Goal: Communication & Community: Answer question/provide support

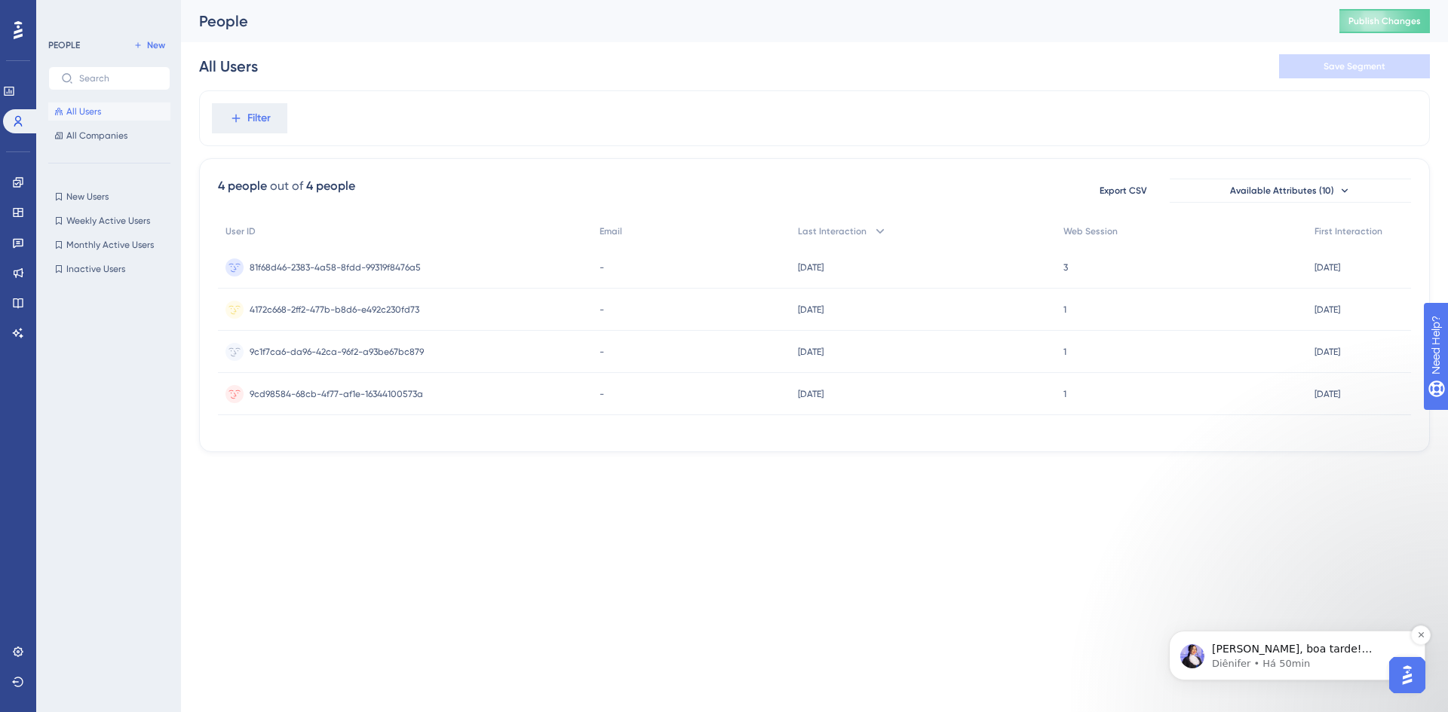
click at [1306, 664] on p "Diênifer • Há 50min" at bounding box center [1309, 664] width 195 height 14
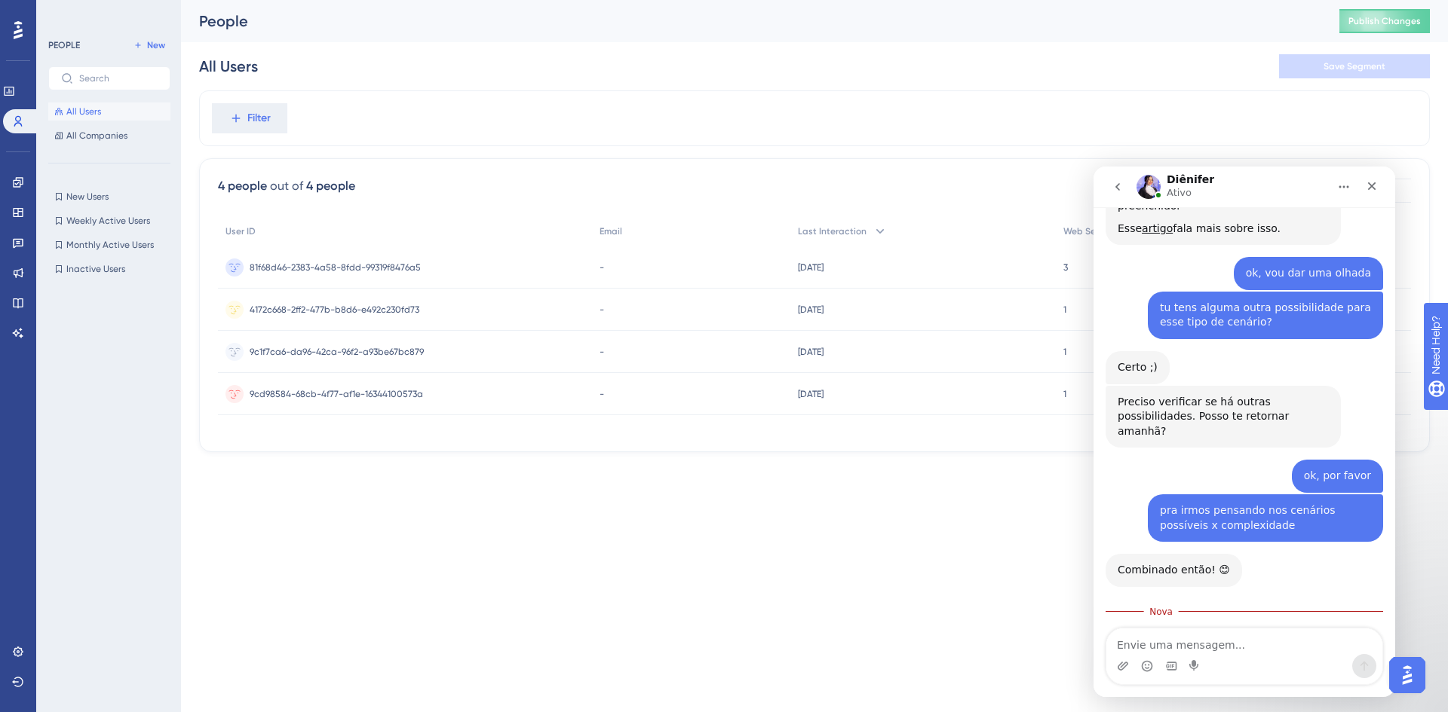
scroll to position [3030, 0]
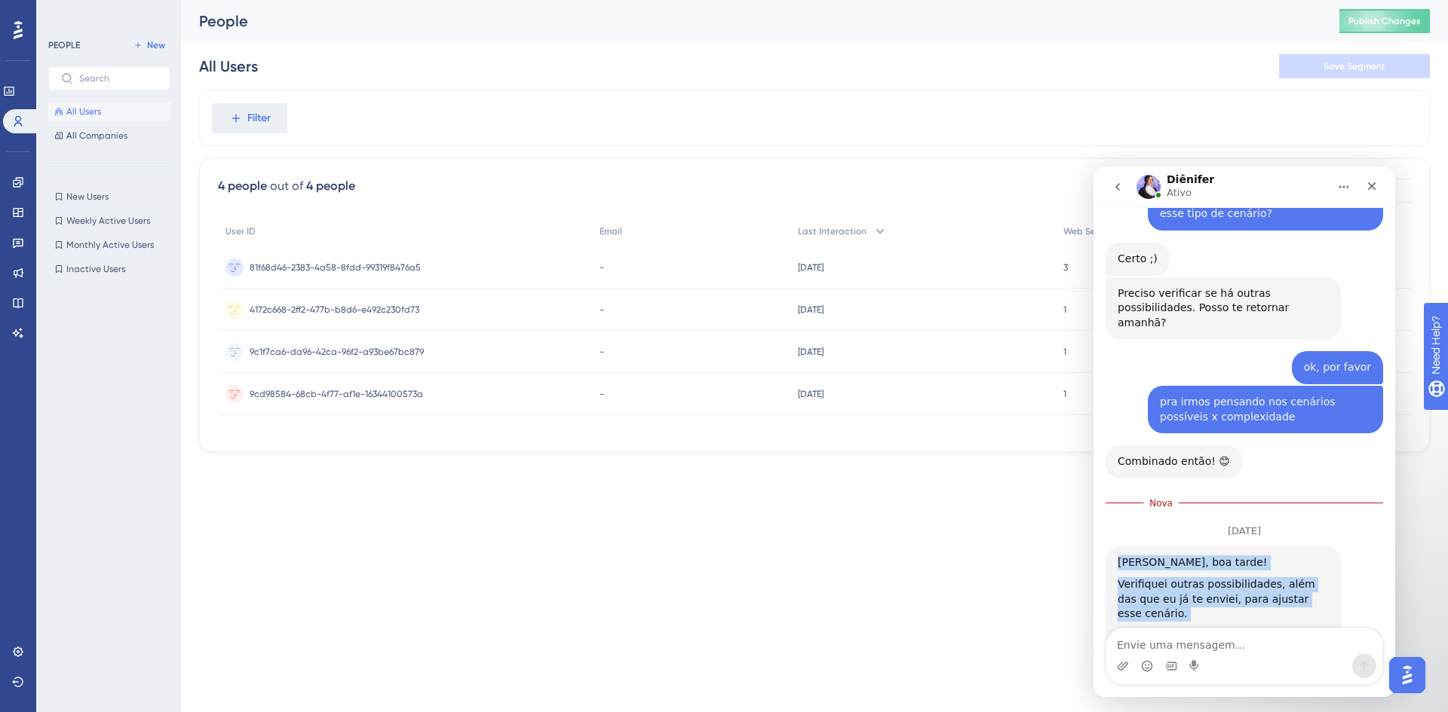
drag, startPoint x: 1144, startPoint y: 575, endPoint x: 1098, endPoint y: 386, distance: 194.7
copy div "[PERSON_NAME], boa tarde! Verifiquei outras possibilidades, além das que eu já …"
click at [1191, 651] on textarea "Envie uma mensagem..." at bounding box center [1244, 642] width 276 height 26
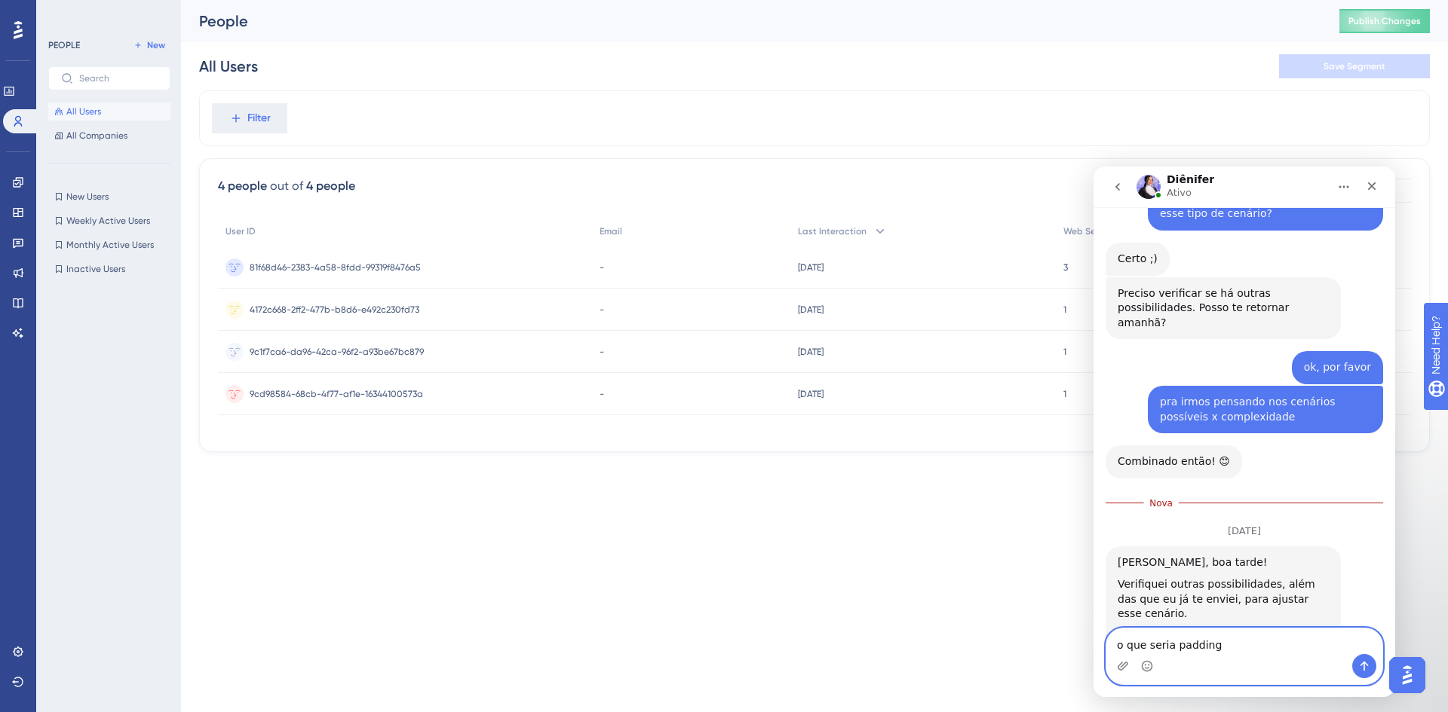
type textarea "o que seria padding?"
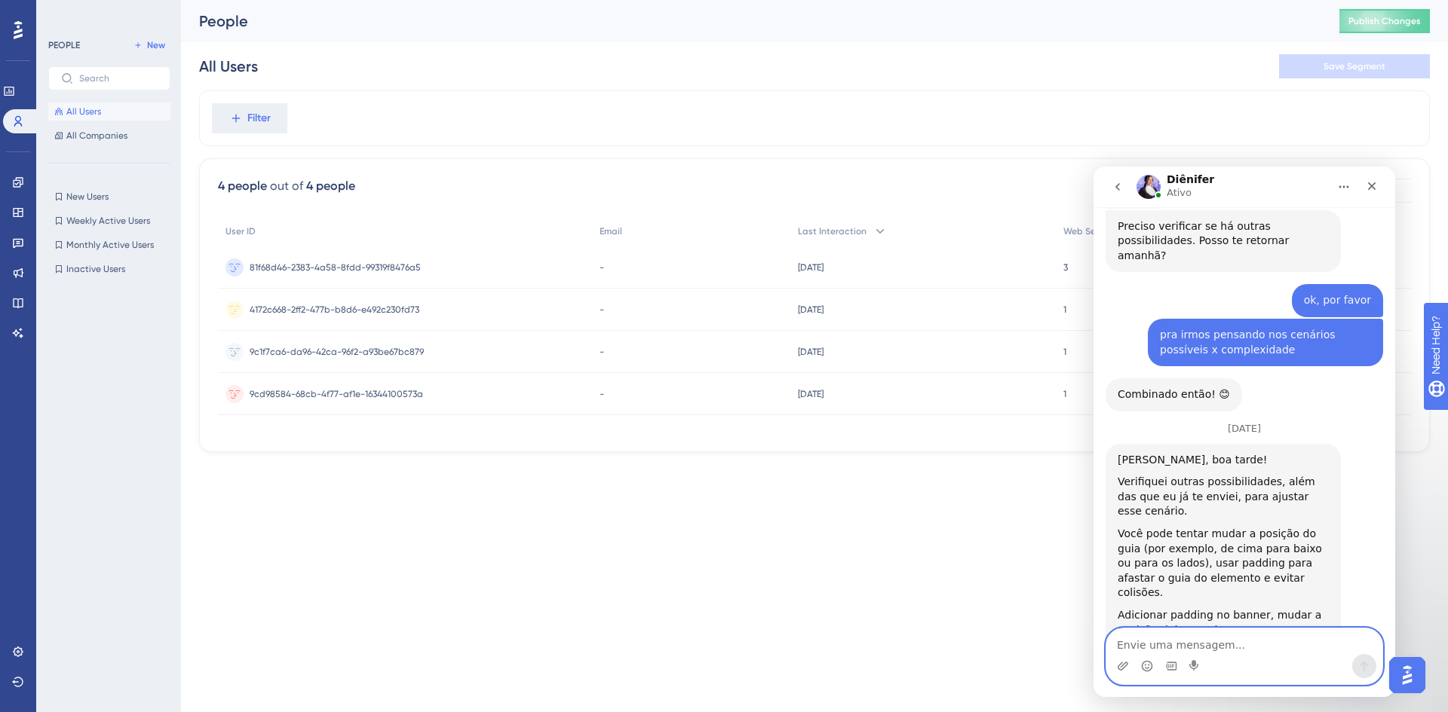
scroll to position [3099, 0]
type textarea "ok"
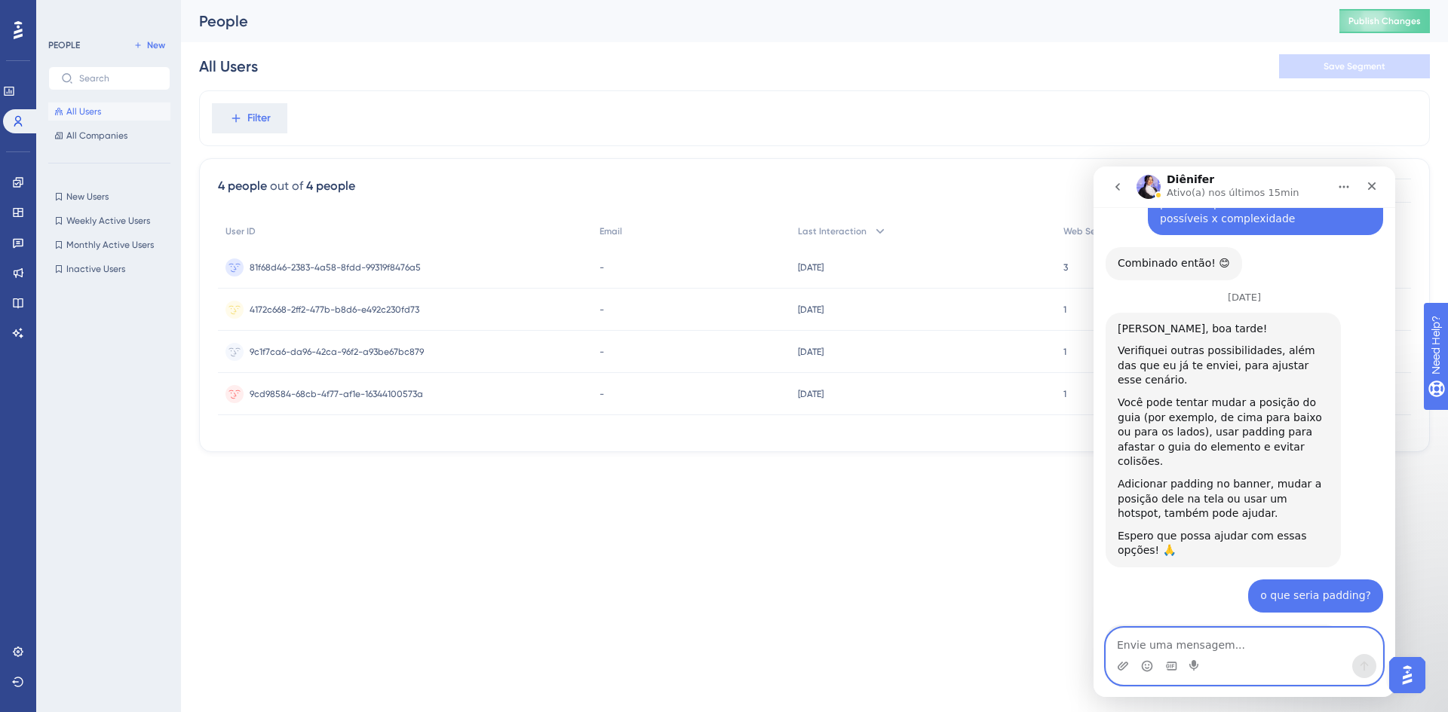
scroll to position [3380, 0]
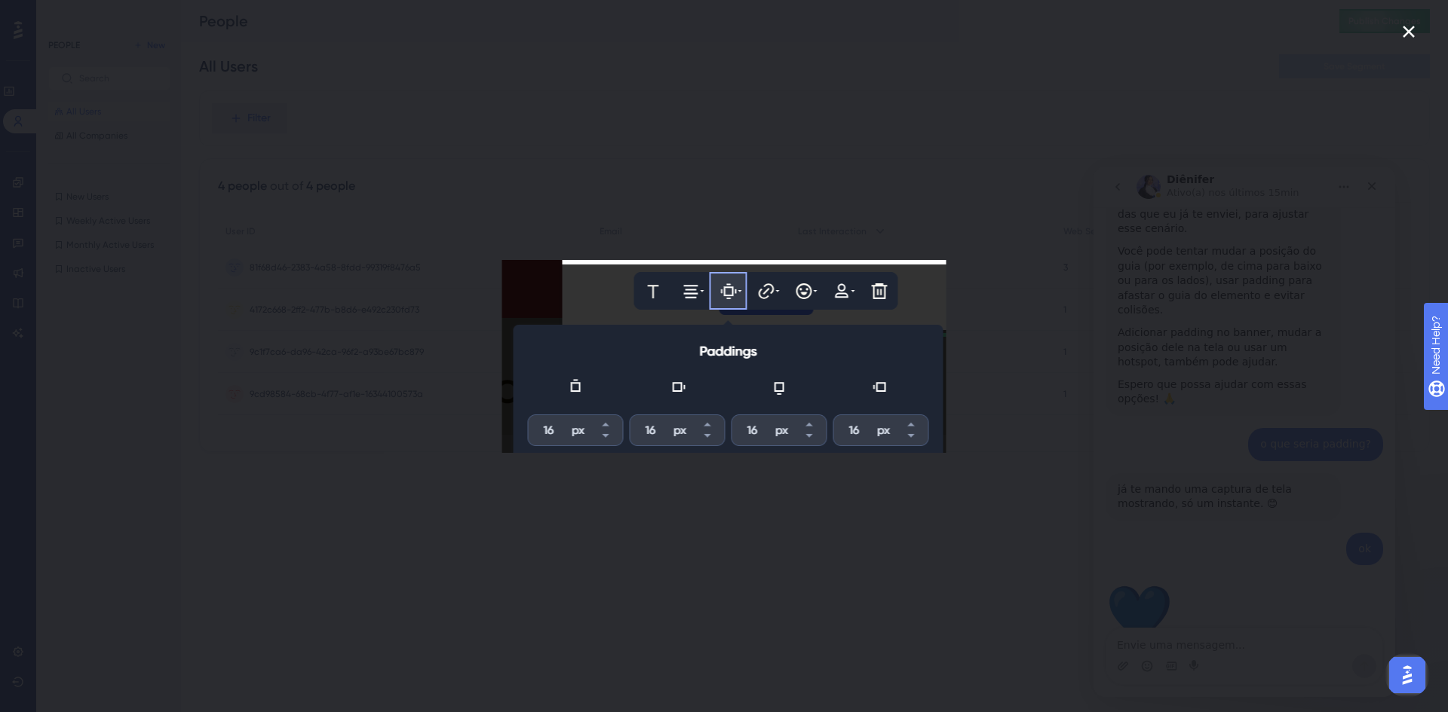
click at [1034, 486] on div "Messenger da Intercom" at bounding box center [724, 356] width 1448 height 712
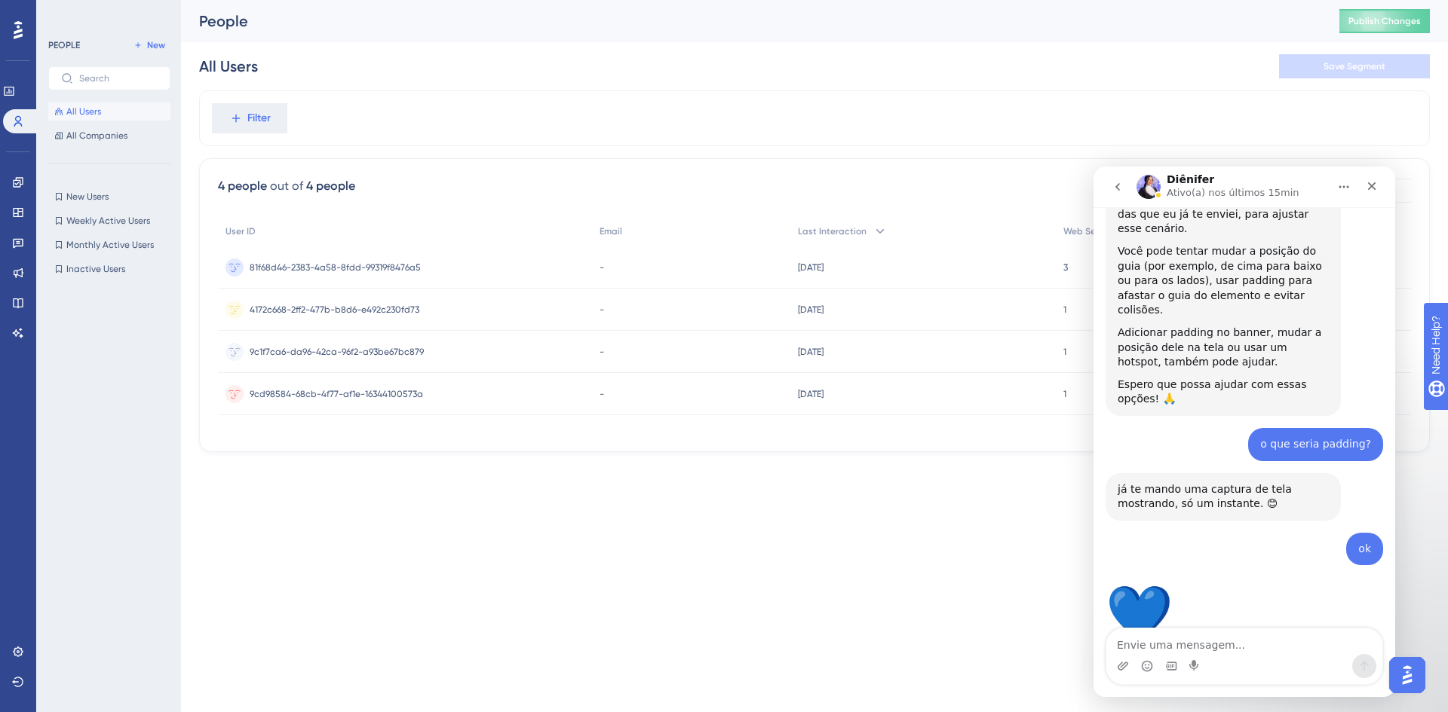
click at [1261, 657] on div "Messenger da Intercom" at bounding box center [1244, 666] width 276 height 24
click at [1234, 638] on textarea "Envie uma mensagem..." at bounding box center [1244, 642] width 276 height 26
type textarea "k"
type textarea "ok"
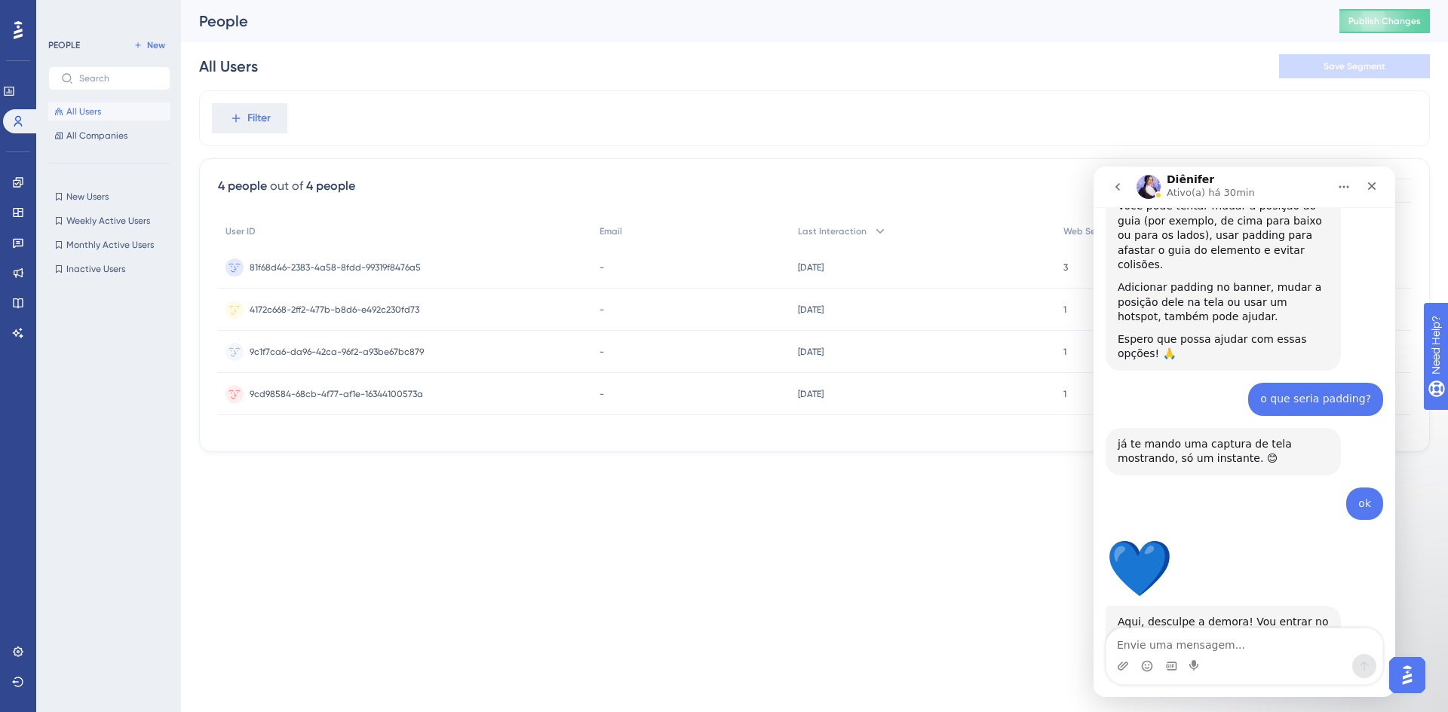
click at [1239, 660] on img "Diênifer diz…" at bounding box center [1218, 703] width 202 height 87
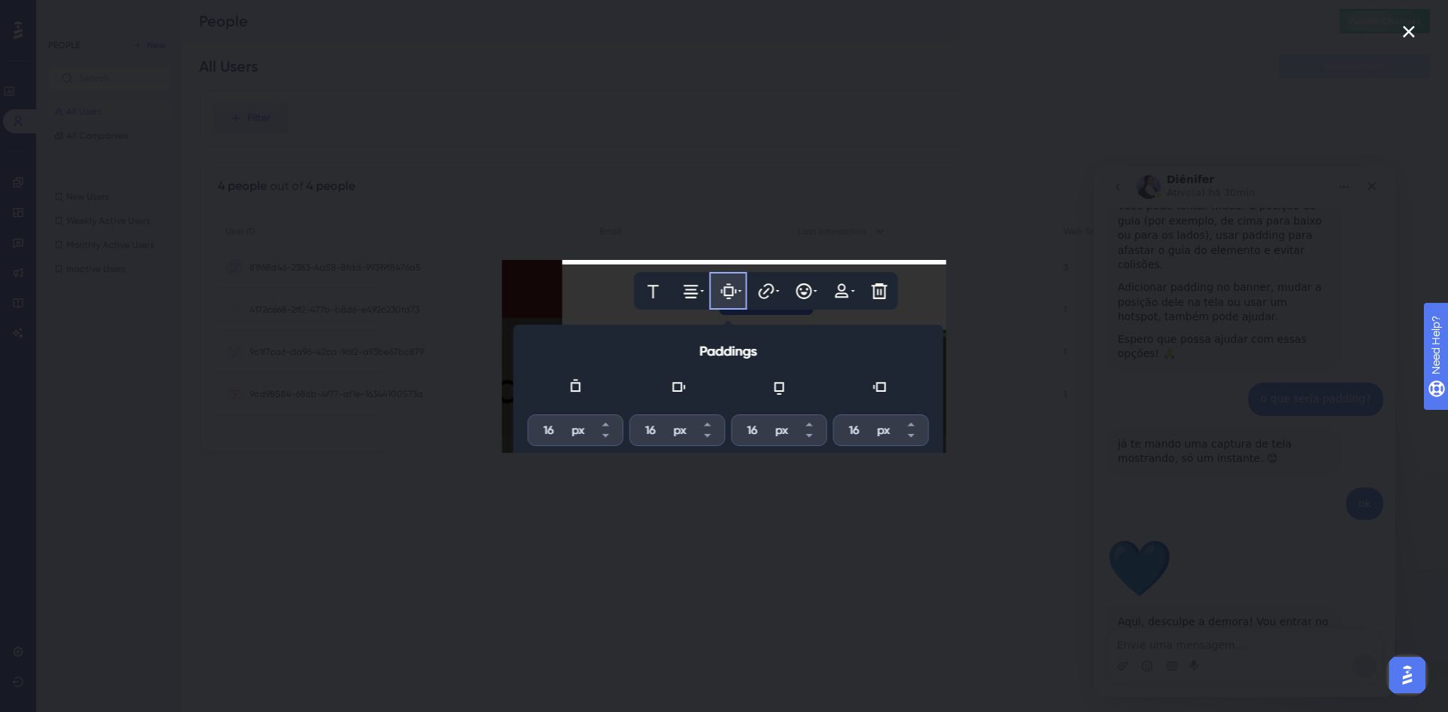
click at [1117, 397] on div "Messenger da Intercom" at bounding box center [724, 356] width 1448 height 712
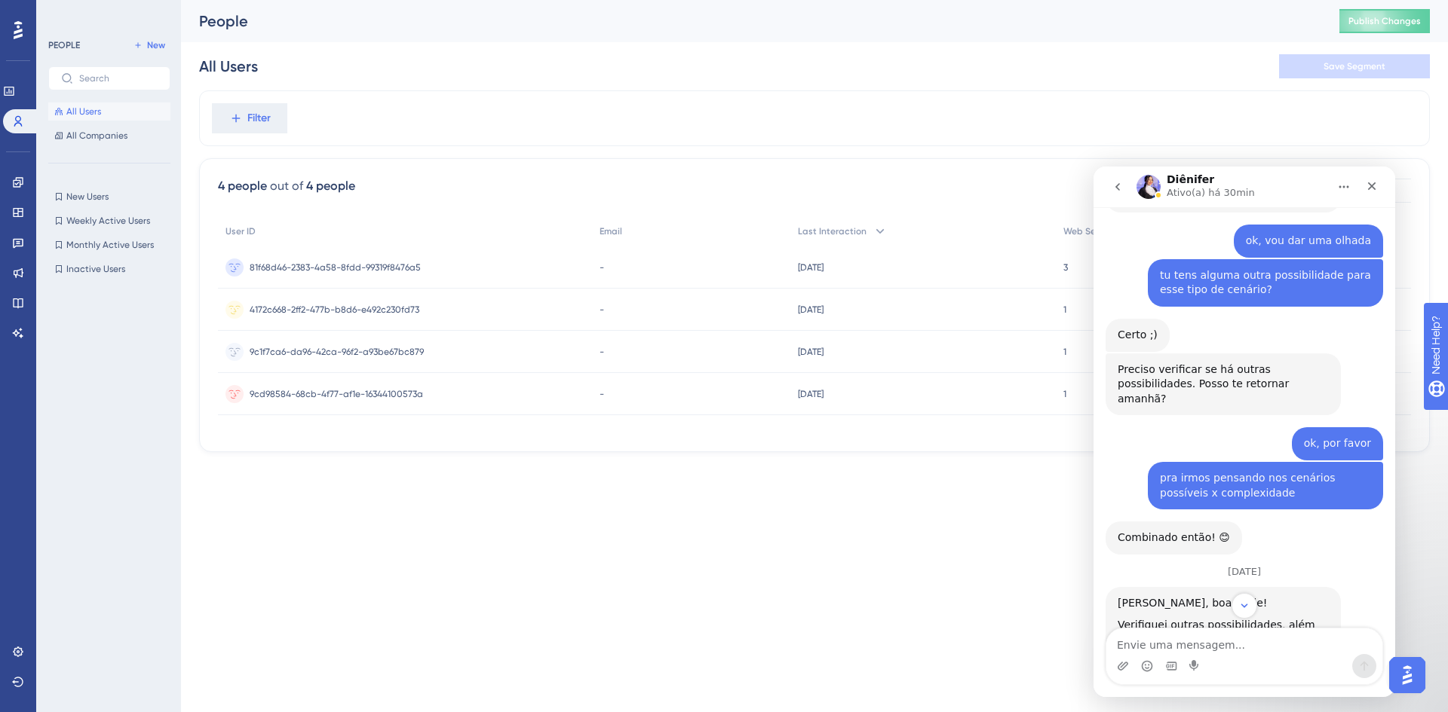
scroll to position [2897, 0]
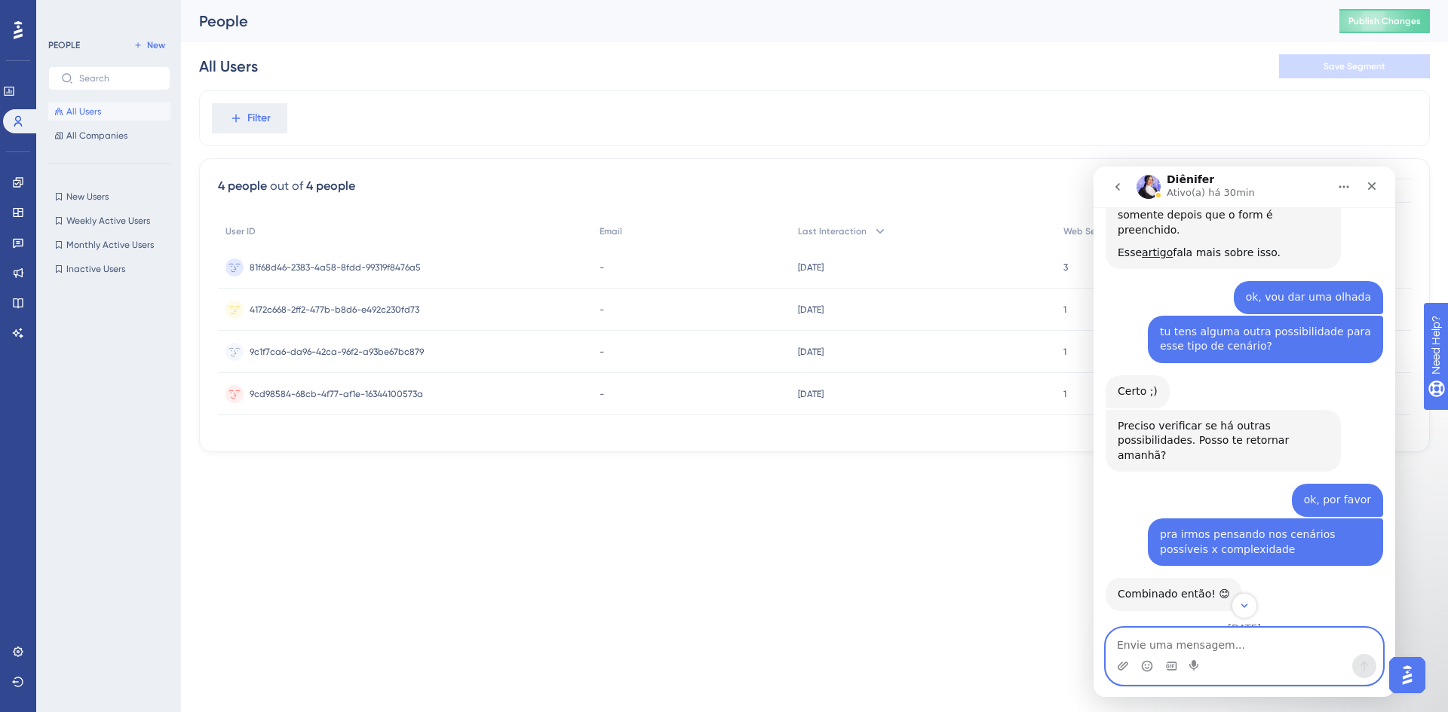
click at [1195, 640] on textarea "Envie uma mensagem..." at bounding box center [1244, 642] width 276 height 26
type textarea "mas mesmo que eu fizer esses ajustes de dimensionamento"
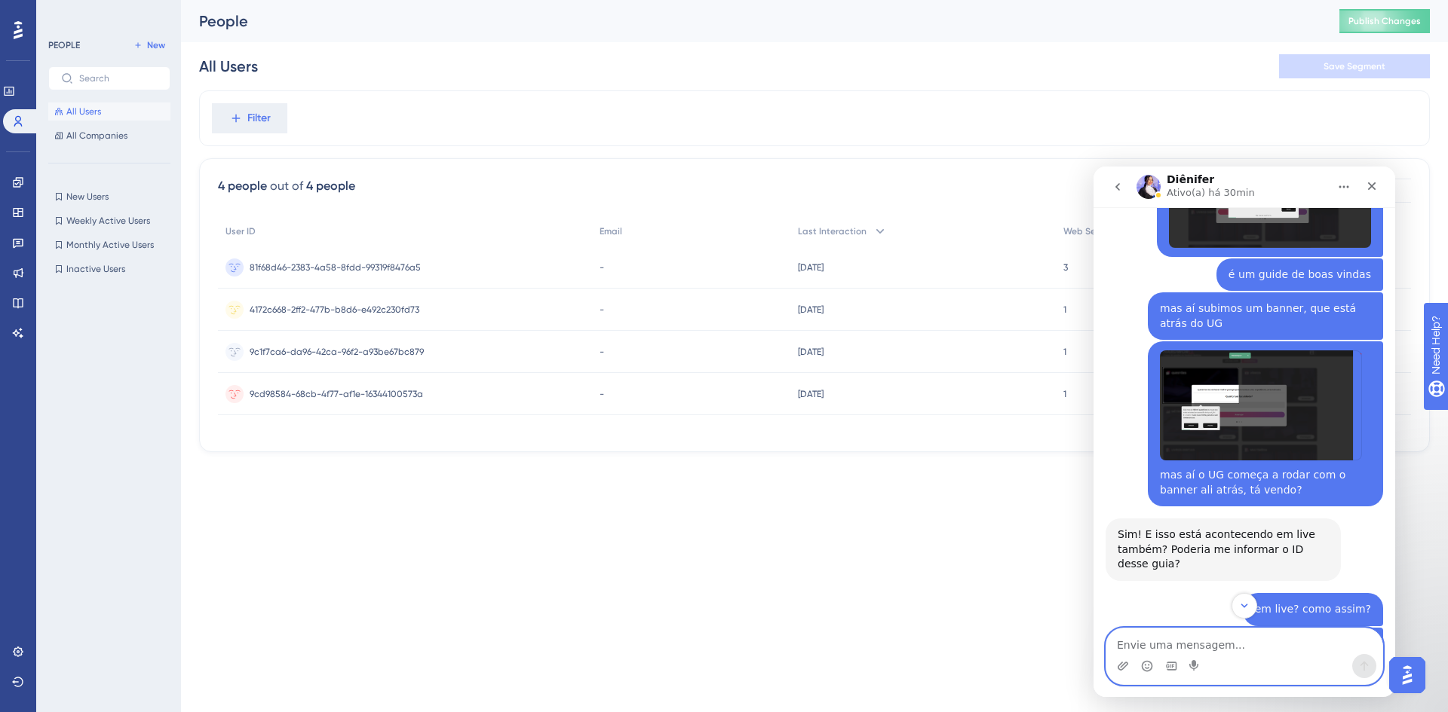
scroll to position [1137, 0]
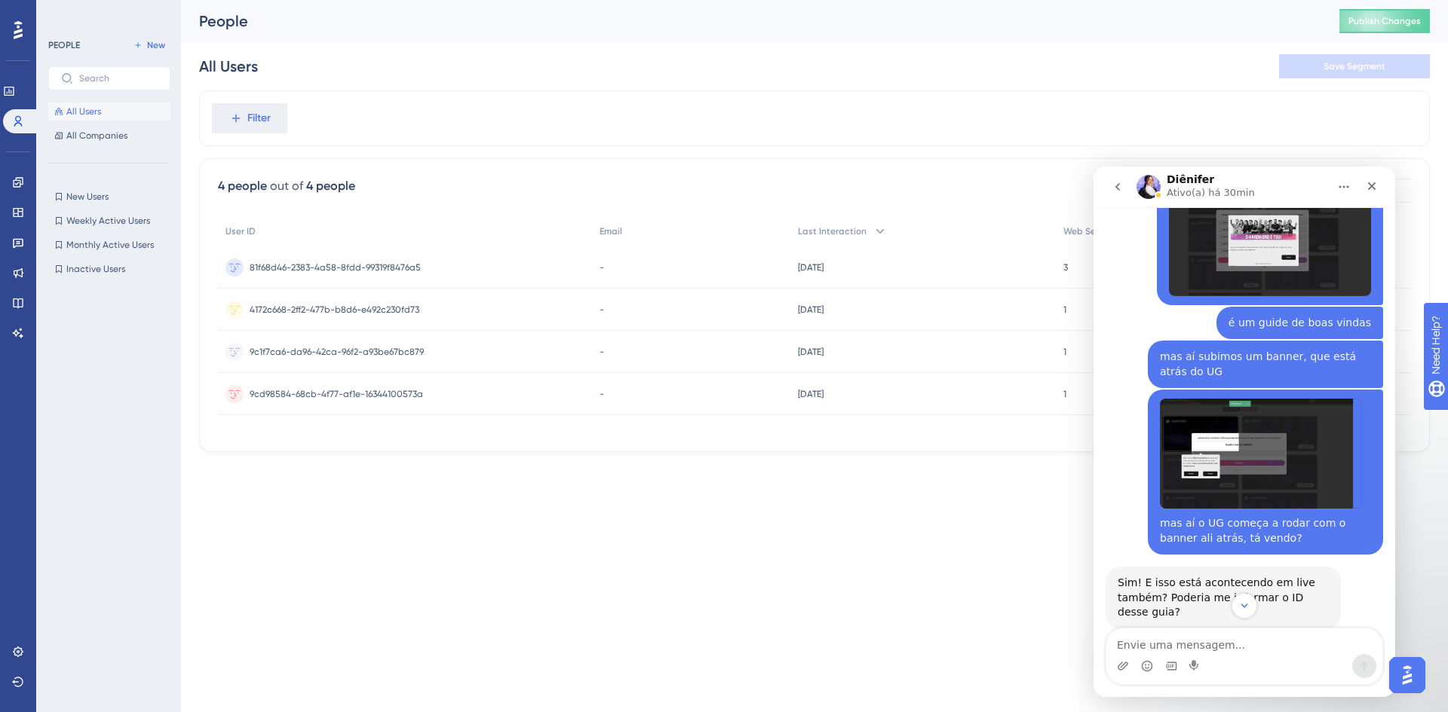
click at [1267, 399] on img "Yuri diz…" at bounding box center [1261, 454] width 202 height 110
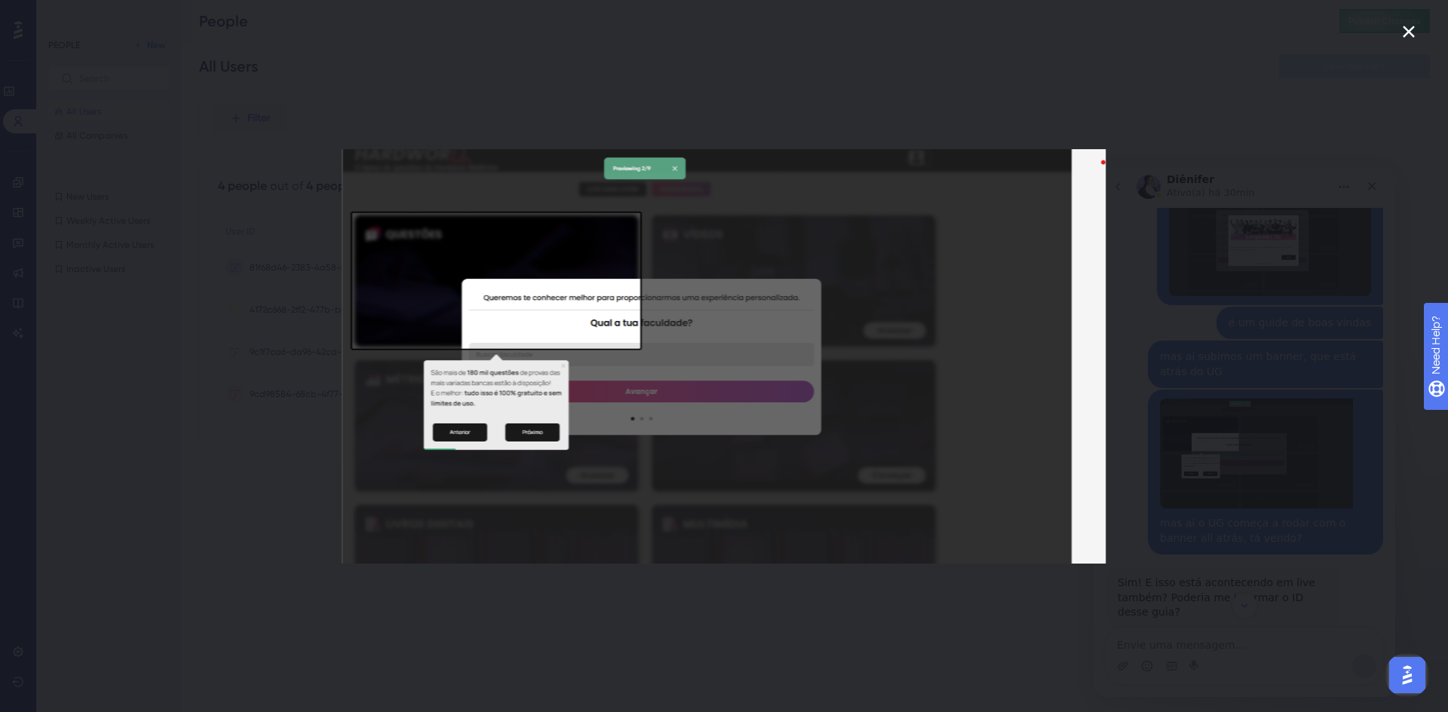
click at [1332, 349] on div "Messenger da Intercom" at bounding box center [724, 356] width 1448 height 712
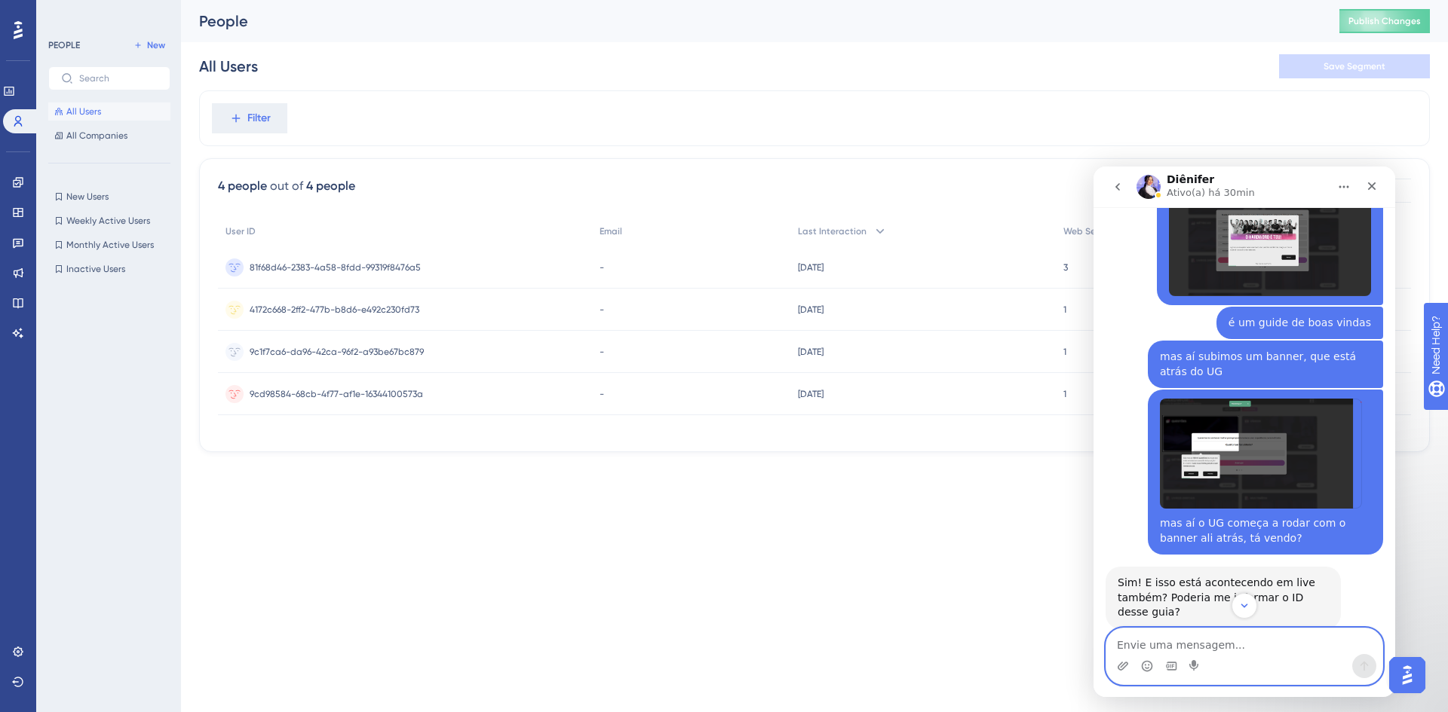
click at [1233, 633] on textarea "Envie uma mensagem..." at bounding box center [1244, 642] width 276 height 26
click at [1204, 399] on img "Yuri diz…" at bounding box center [1261, 454] width 202 height 110
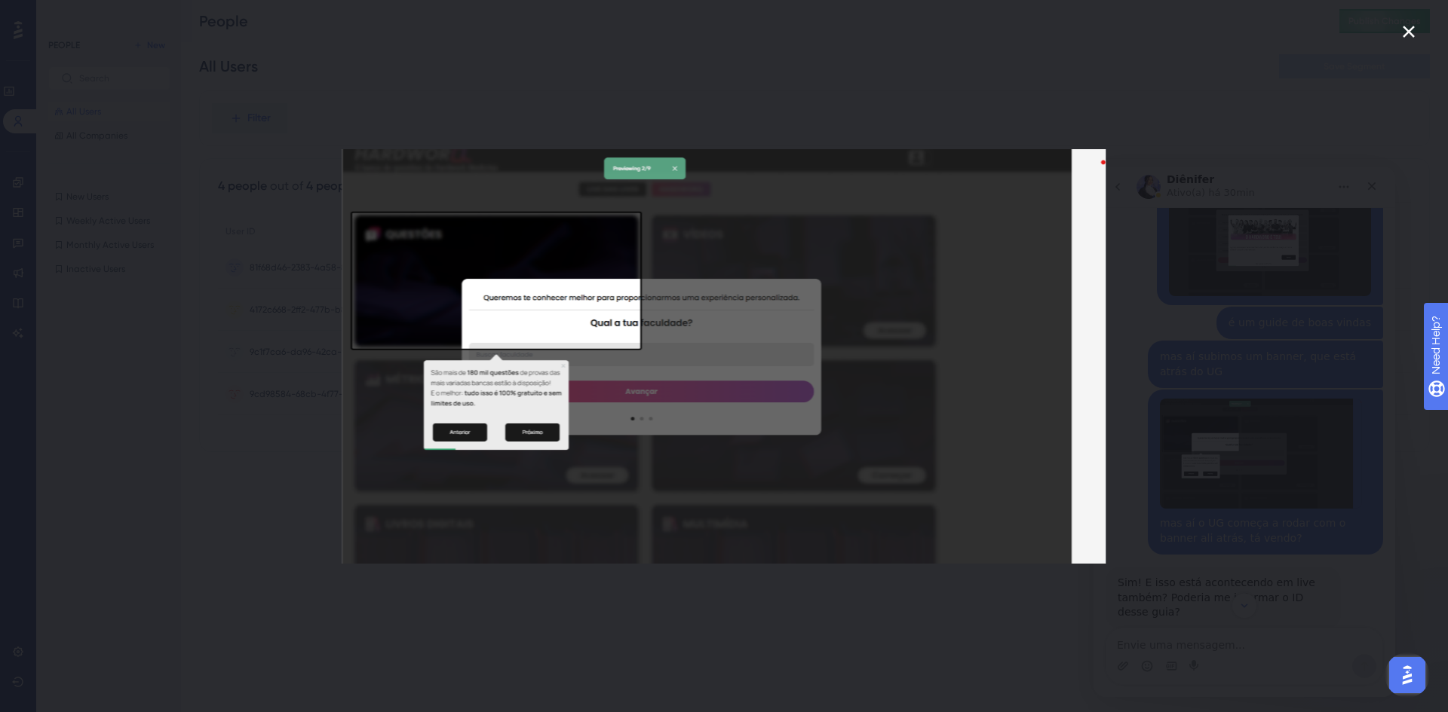
click at [1210, 685] on div "Messenger da Intercom" at bounding box center [724, 356] width 1448 height 712
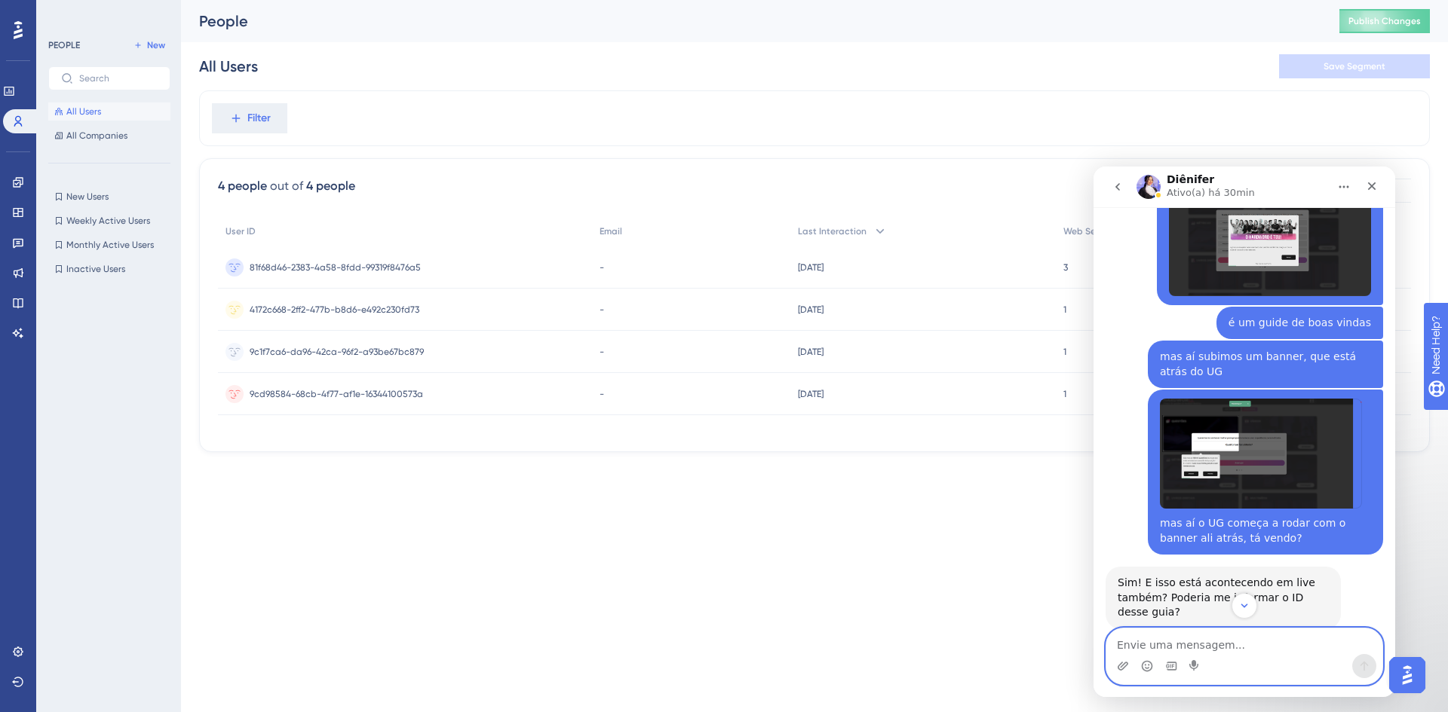
click at [1232, 645] on textarea "Envie uma mensagem..." at bounding box center [1244, 642] width 276 height 26
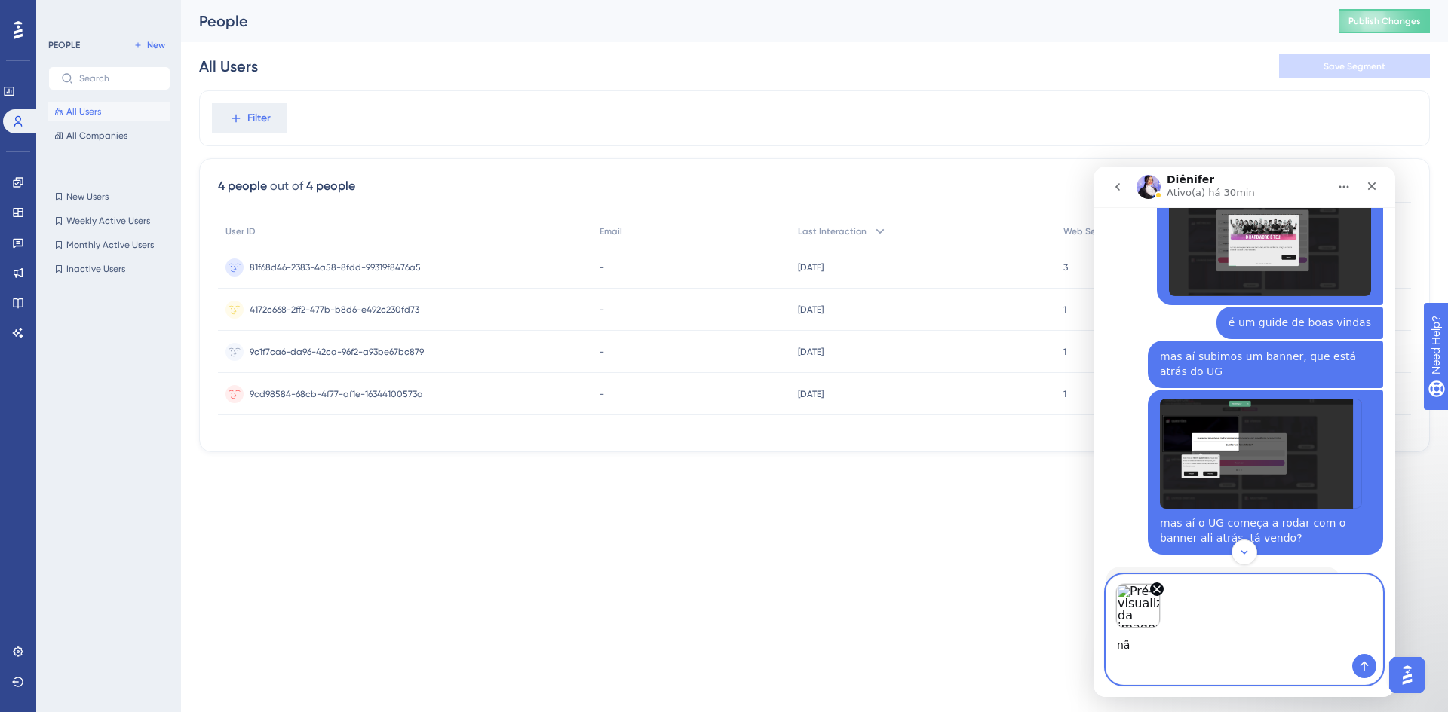
type textarea "n"
type textarea "isso não resolve o problema do UG iniciar mesmo com o banner no site"
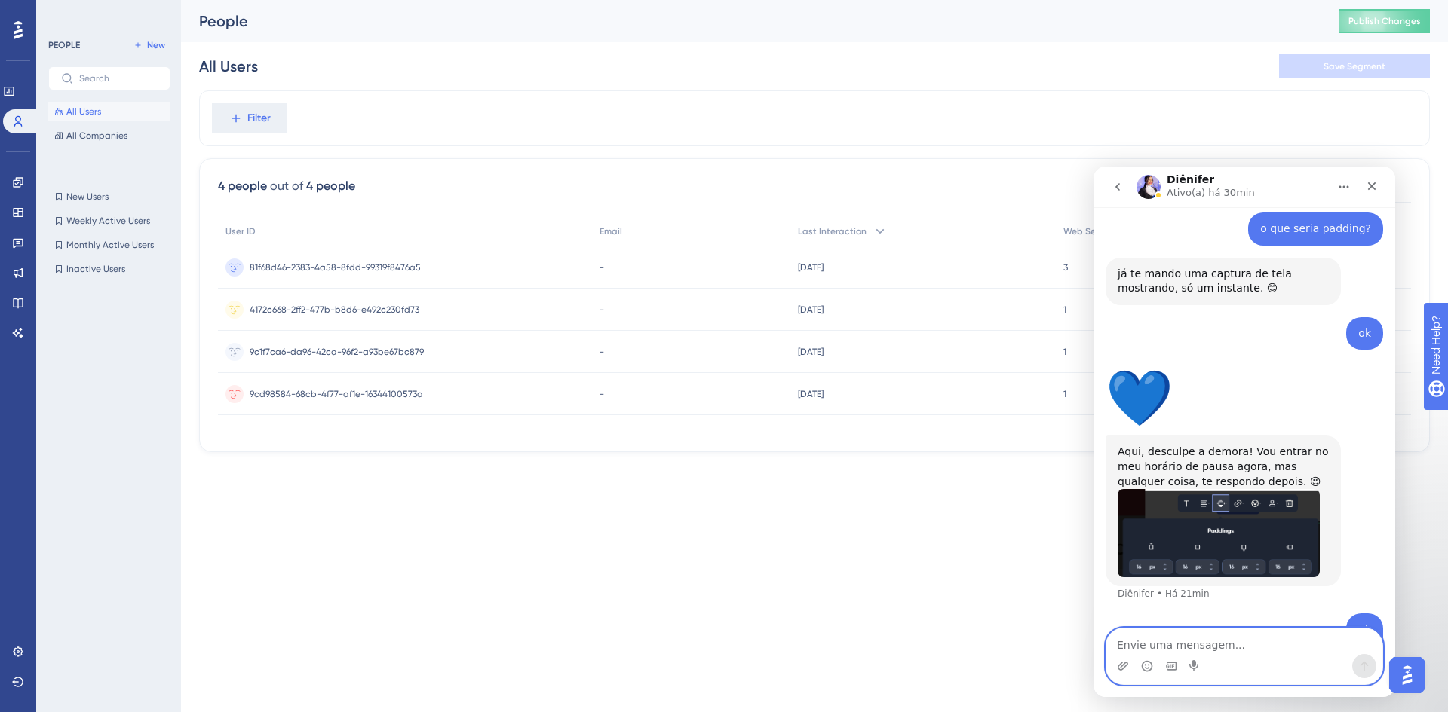
scroll to position [3644, 0]
